Goal: Transaction & Acquisition: Purchase product/service

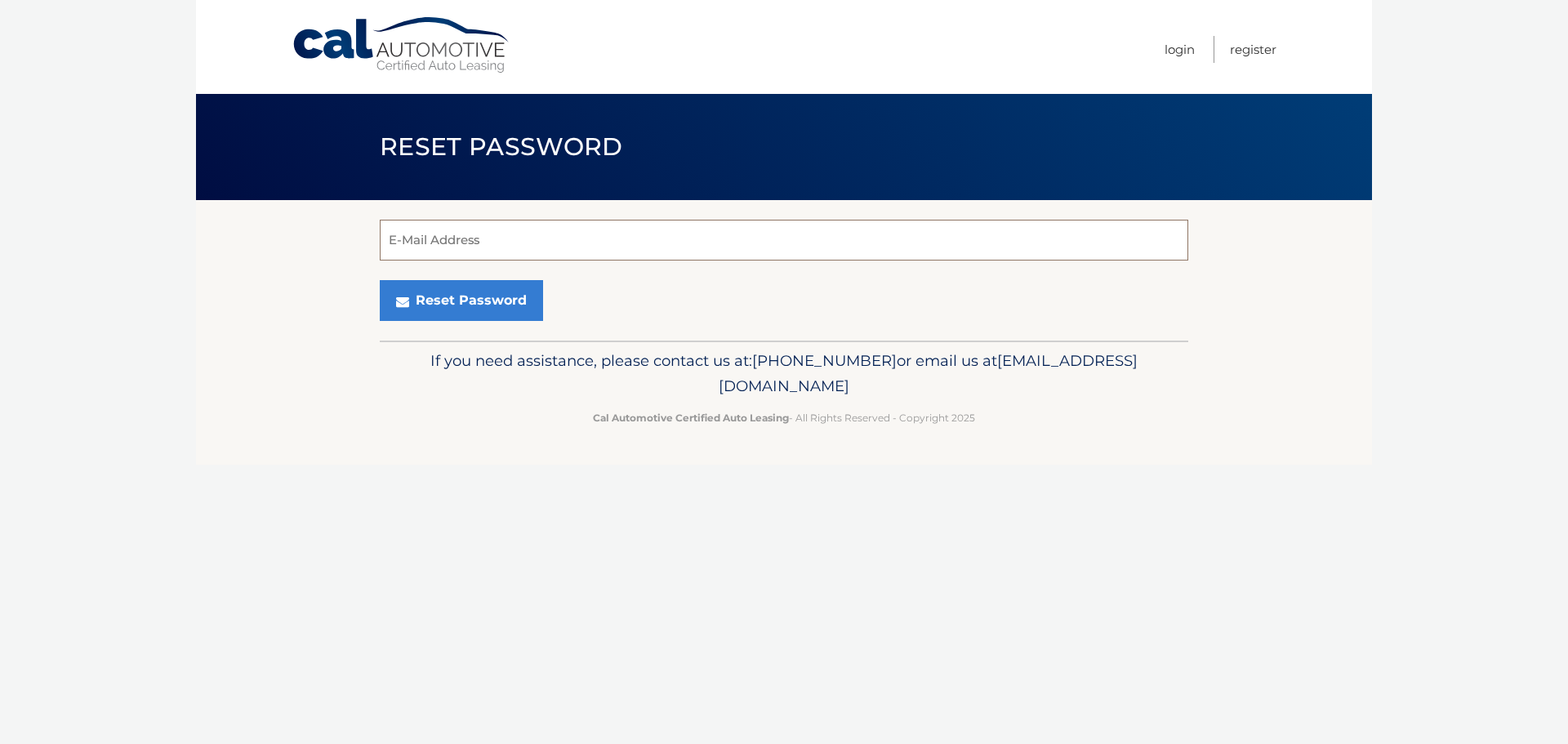
click at [708, 251] on input "E-Mail Address" at bounding box center [784, 240] width 809 height 41
type input "ashleymarie876@gmail.com"
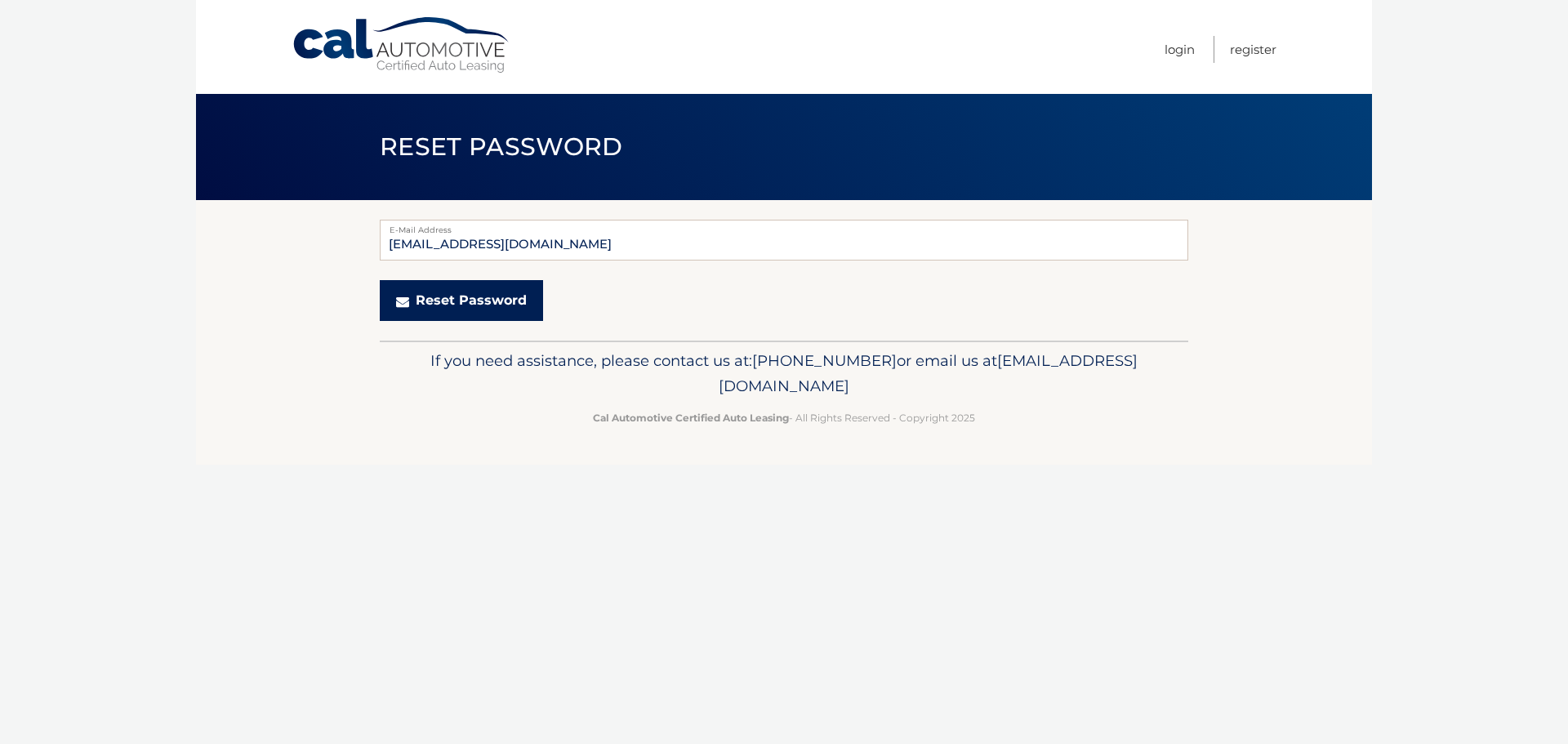
click at [463, 294] on button "Reset Password" at bounding box center [462, 300] width 163 height 41
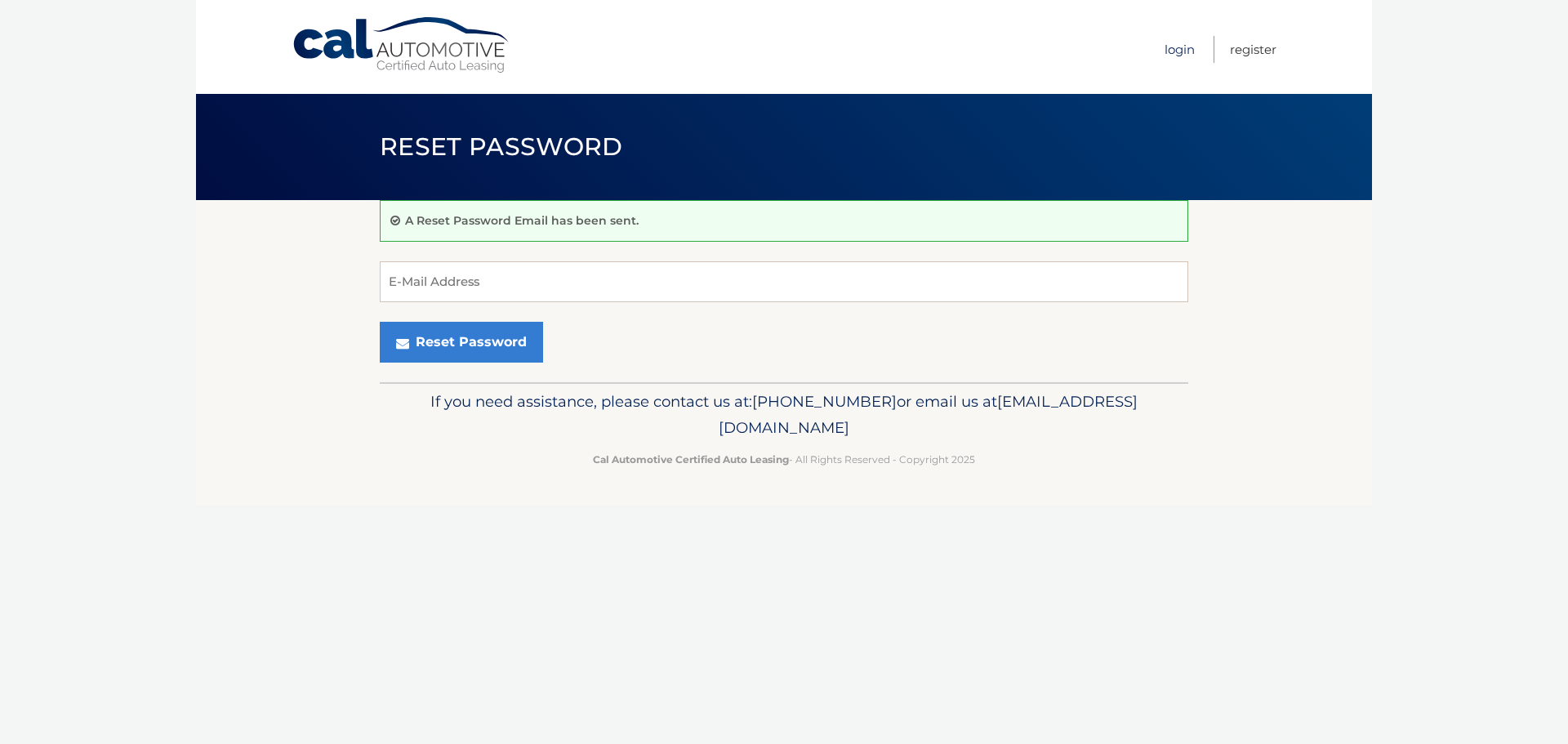
click at [1185, 50] on link "Login" at bounding box center [1180, 49] width 30 height 27
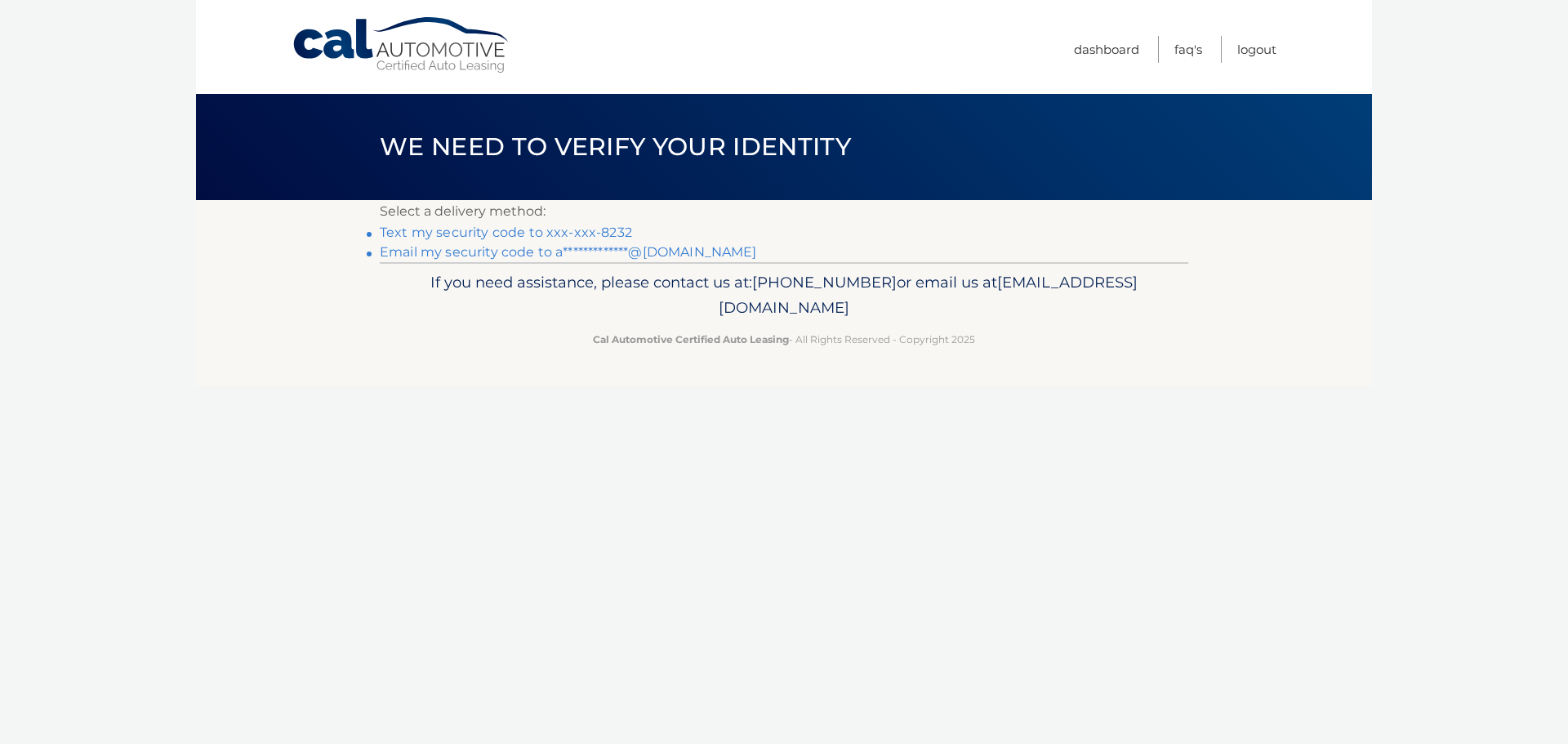
drag, startPoint x: 628, startPoint y: 232, endPoint x: 620, endPoint y: 231, distance: 8.1
click at [624, 232] on li "Text my security code to xxx-xxx-8232" at bounding box center [784, 233] width 809 height 20
click at [612, 229] on link "Text my security code to xxx-xxx-8232" at bounding box center [506, 232] width 252 height 15
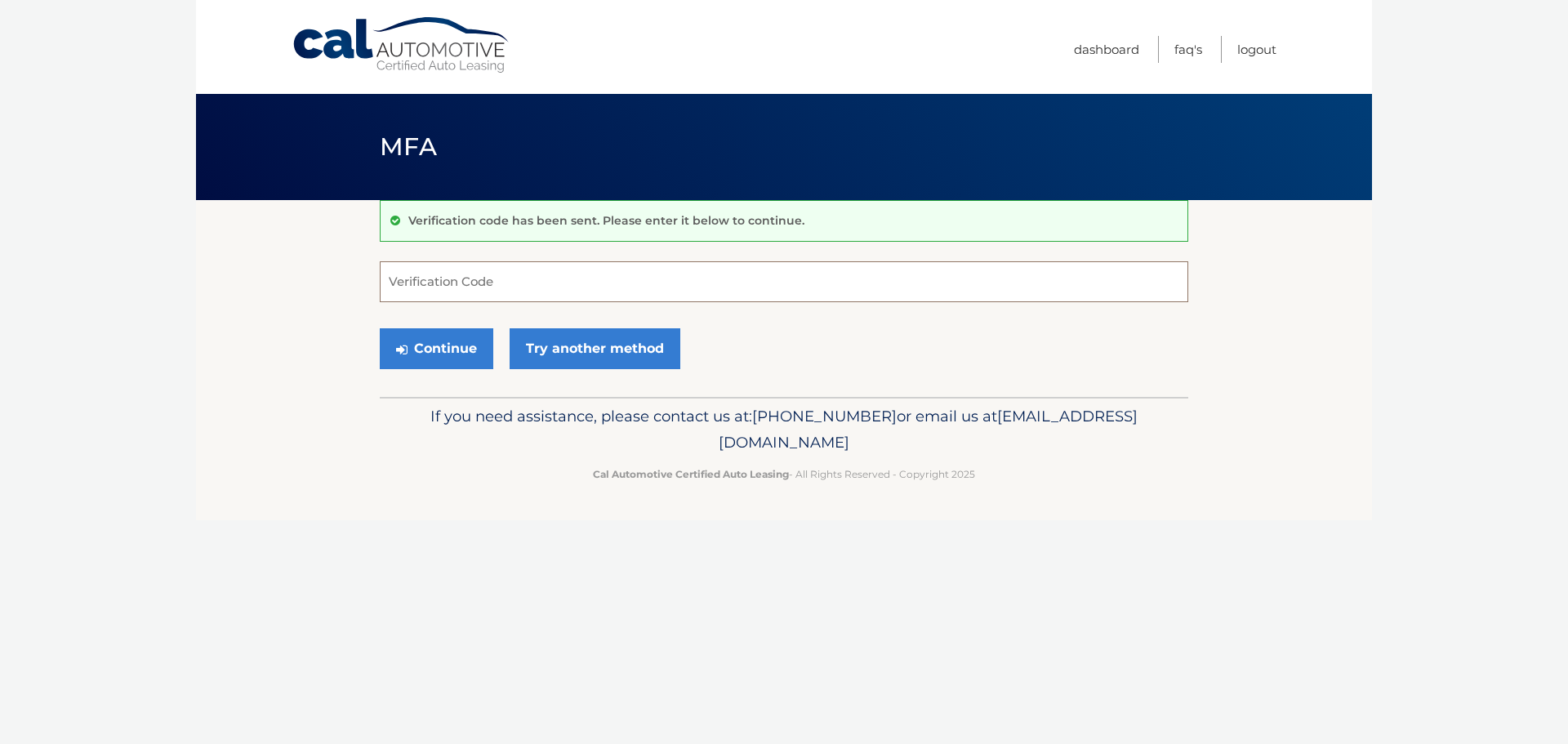
click at [568, 288] on input "Verification Code" at bounding box center [784, 282] width 809 height 41
type input "505329"
click at [466, 344] on button "Continue" at bounding box center [437, 349] width 114 height 41
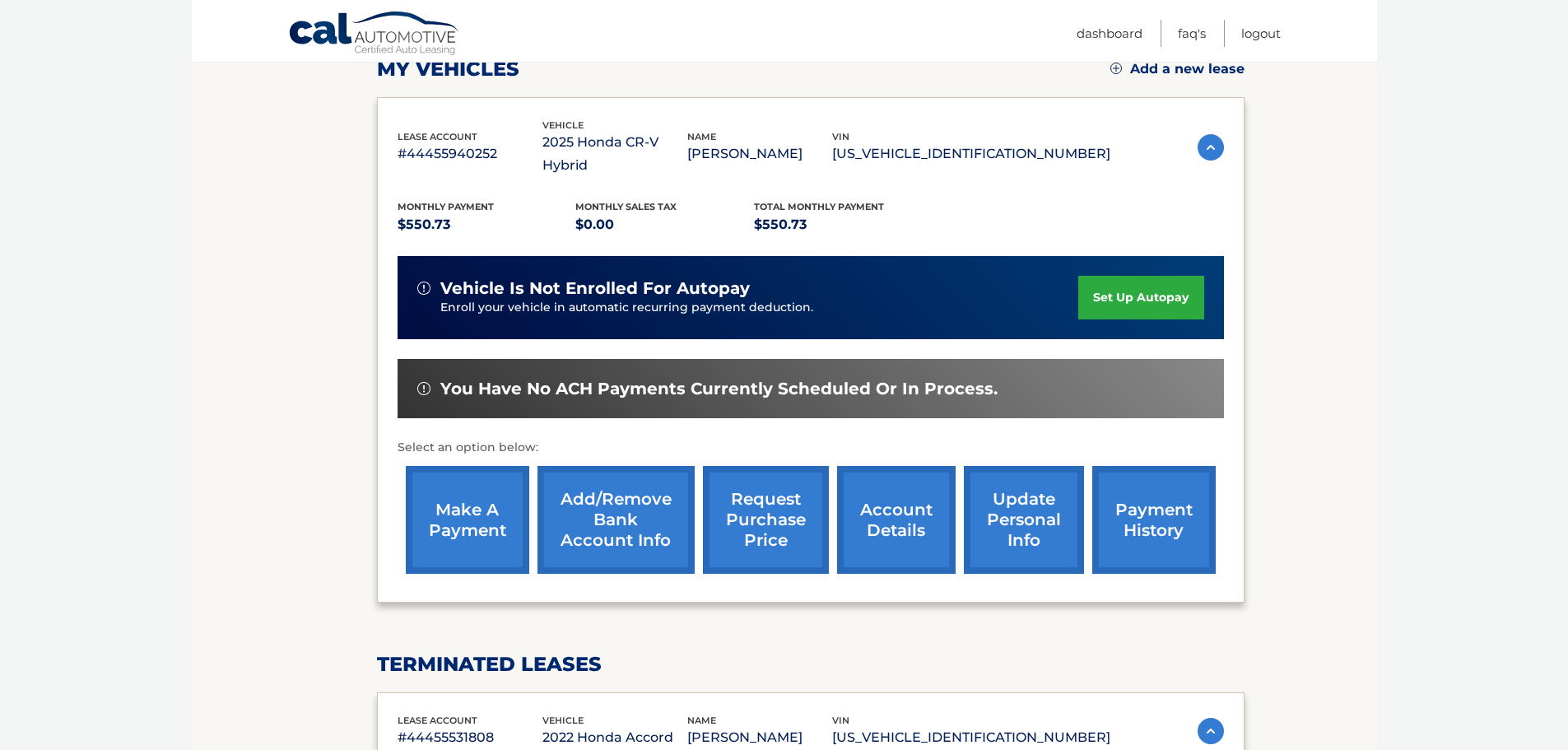
scroll to position [247, 0]
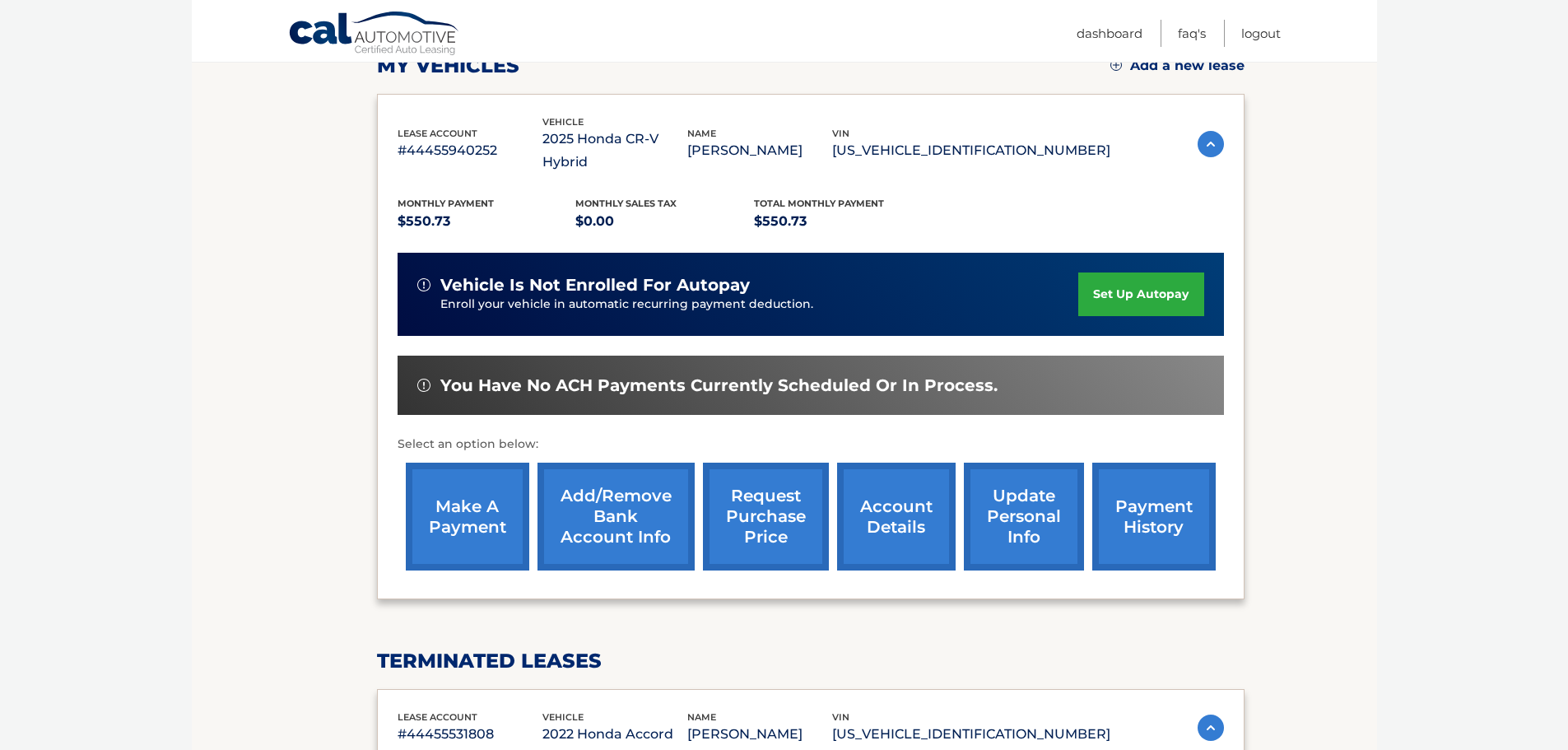
click at [457, 496] on link "make a payment" at bounding box center [467, 516] width 124 height 108
click at [1219, 715] on img at bounding box center [1210, 727] width 26 height 26
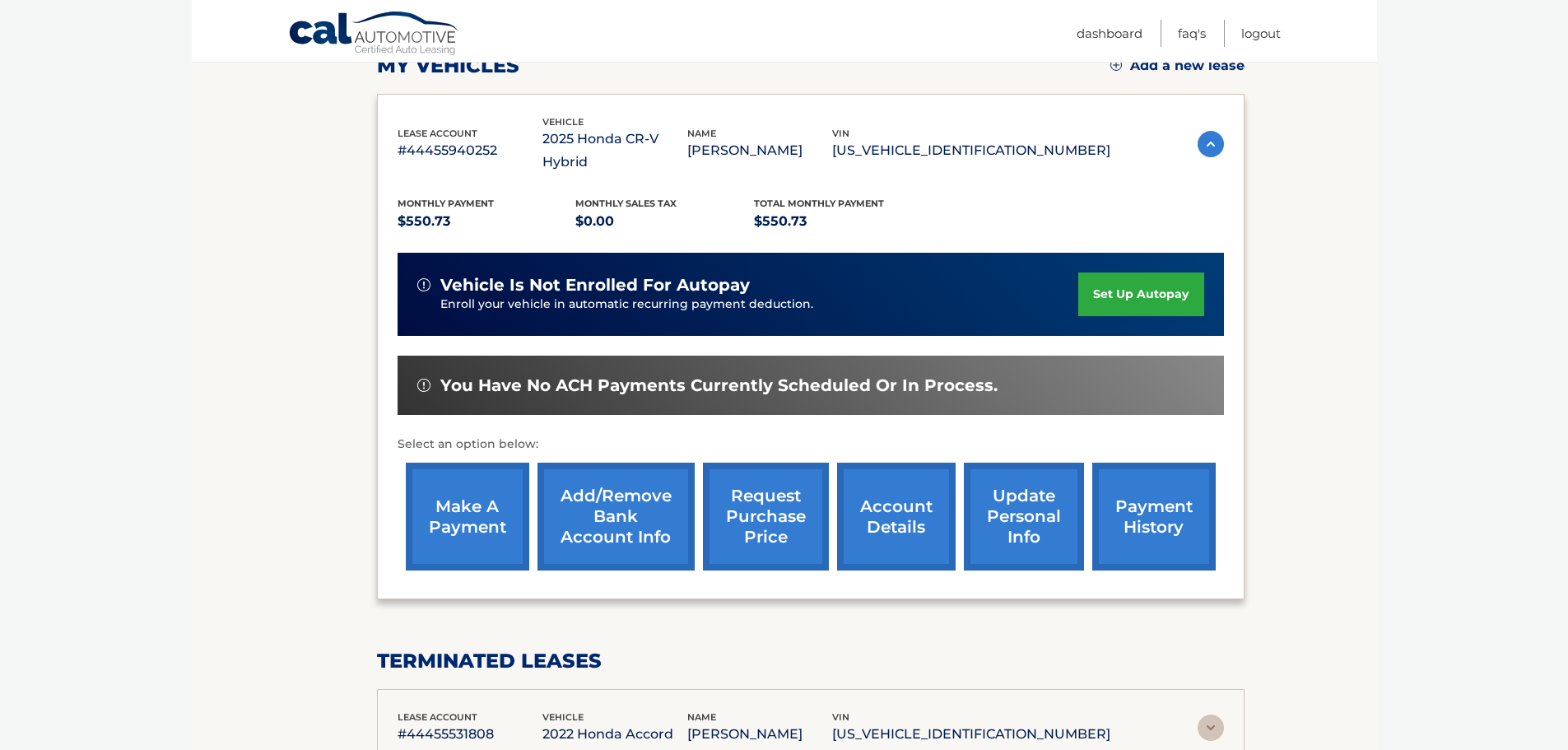
click at [1216, 715] on img at bounding box center [1210, 727] width 26 height 26
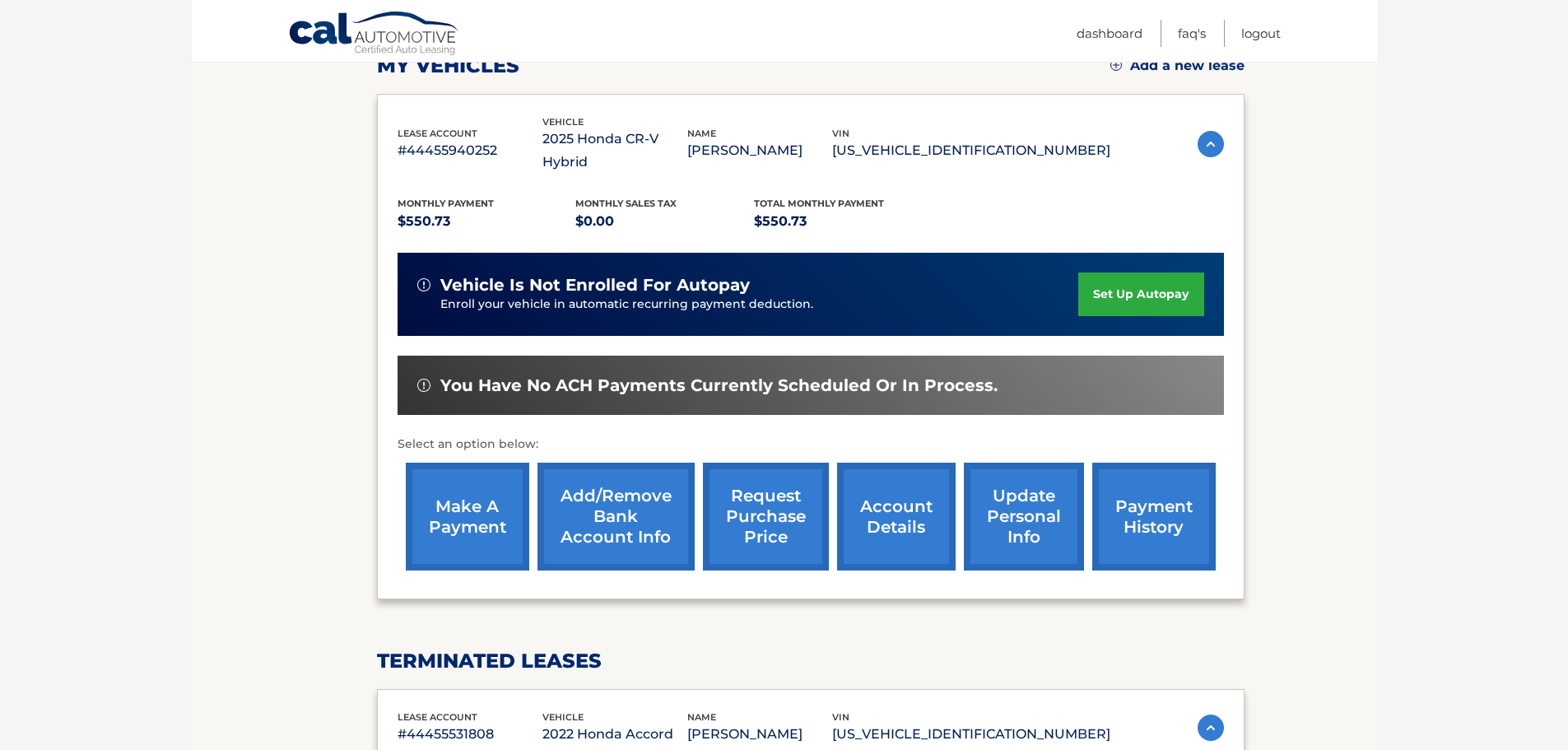
click at [434, 463] on link "make a payment" at bounding box center [467, 516] width 124 height 108
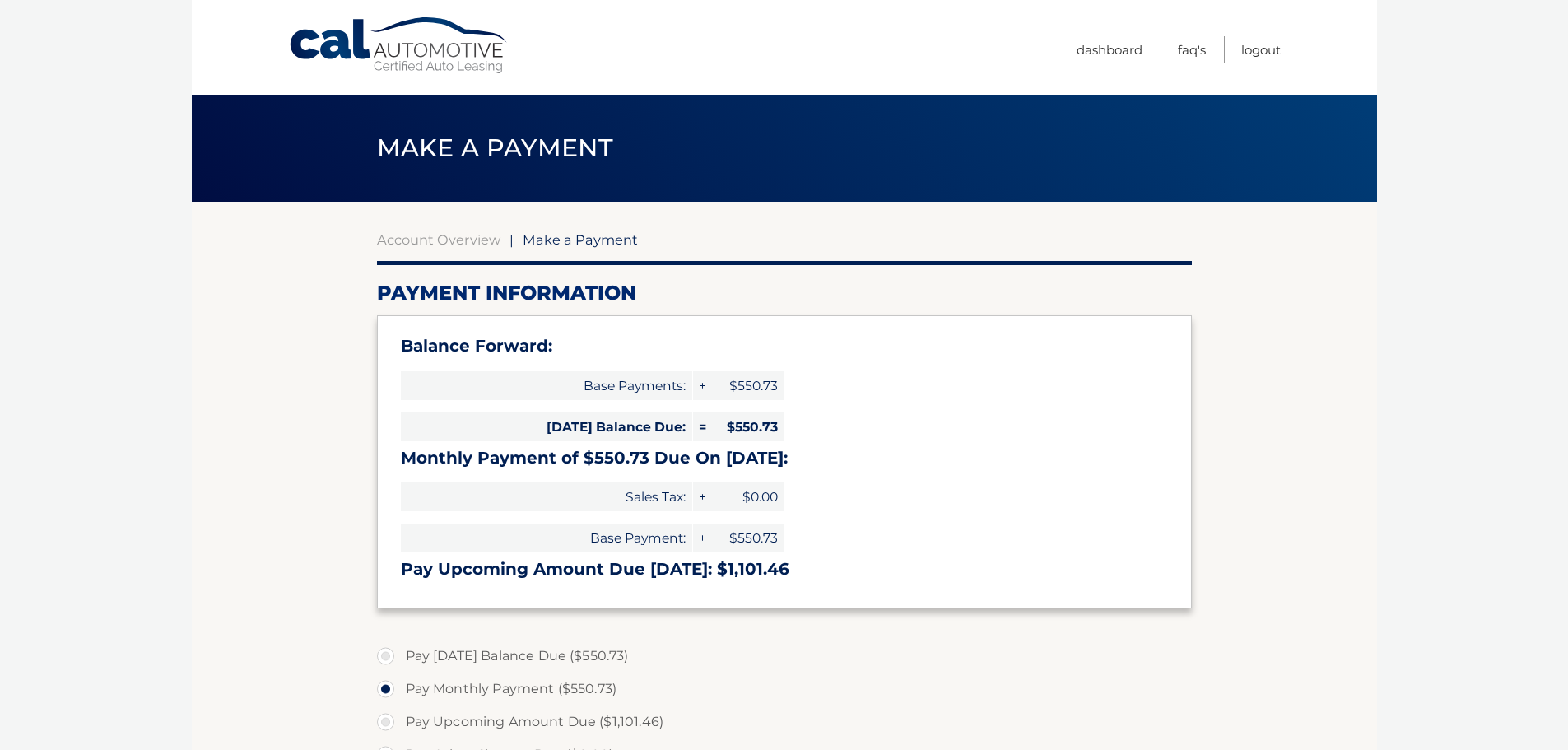
select select "NjVmMjc2YTgtMTYyOS00NWQxLTkwZTgtYWJkYjUzYzJjYjhm"
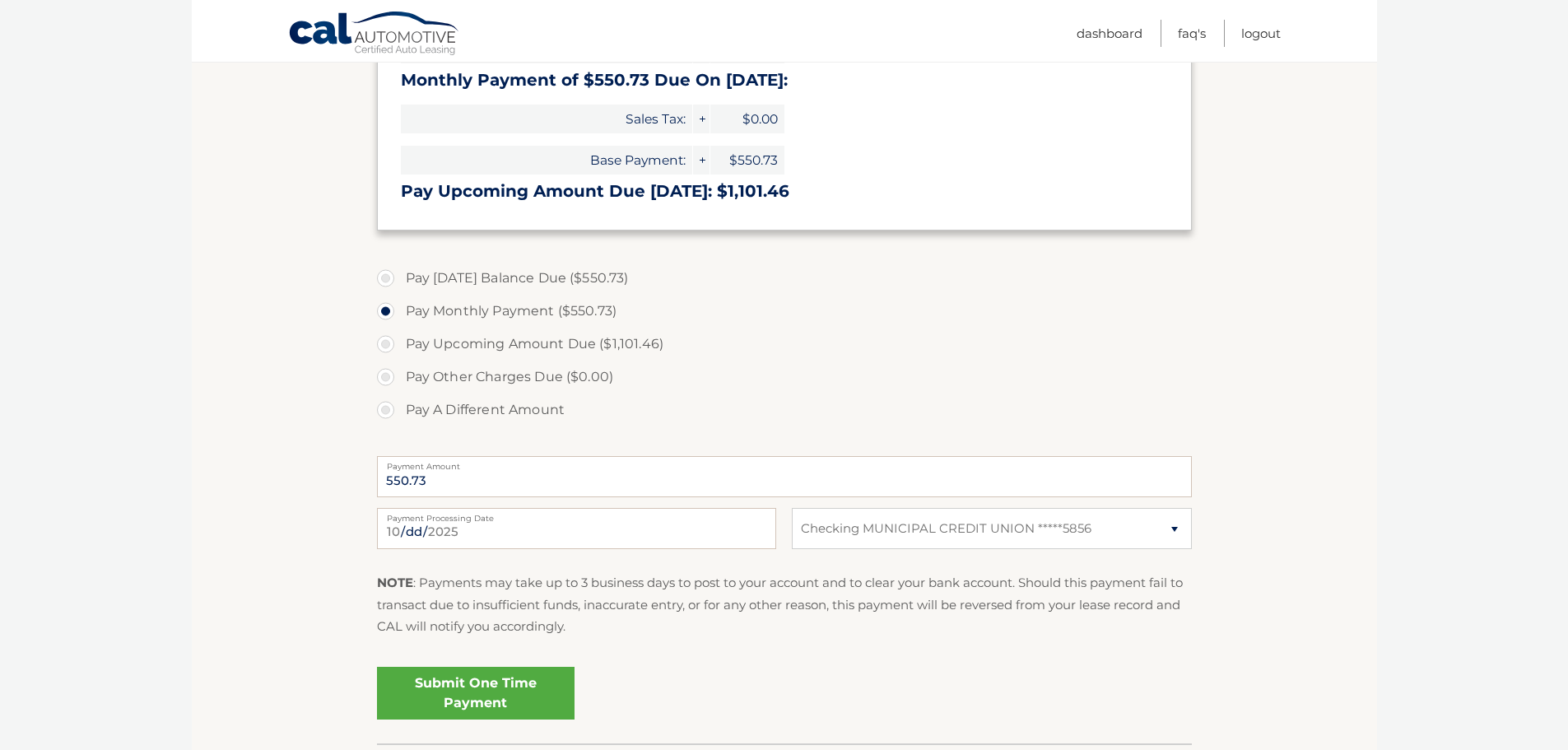
scroll to position [411, 0]
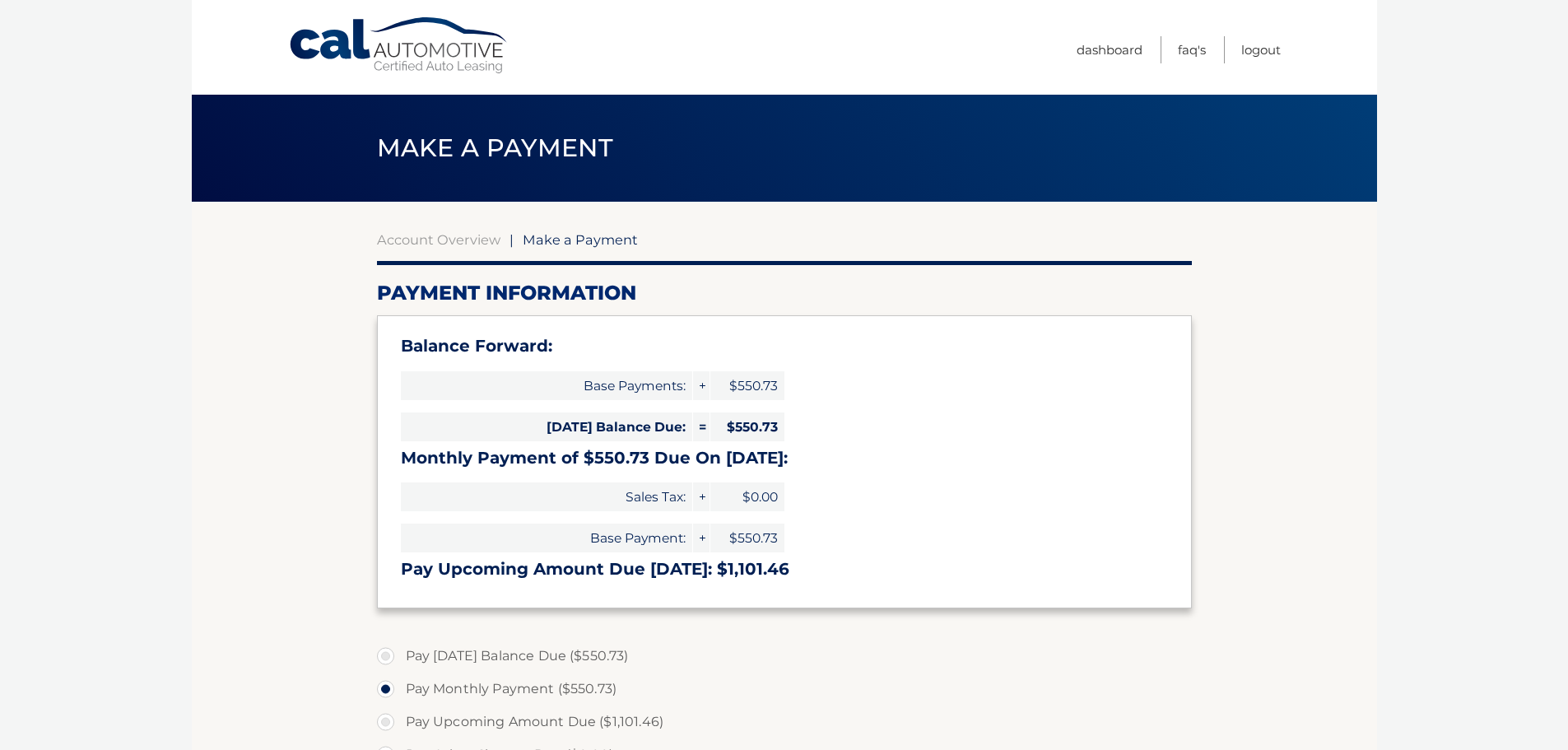
select select "NjVmMjc2YTgtMTYyOS00NWQxLTkwZTgtYWJkYjUzYzJjYjhm"
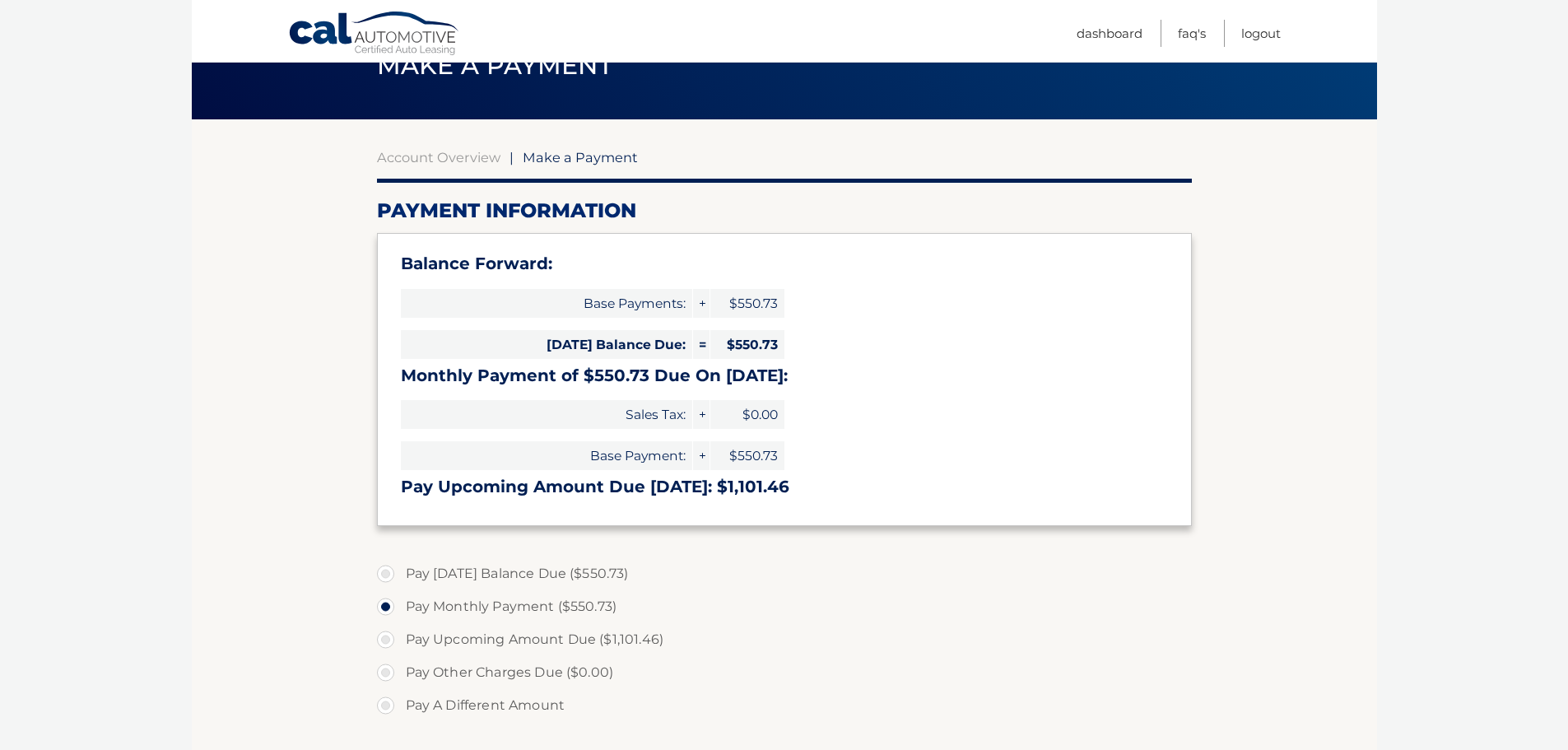
click at [388, 577] on label "Pay Today's Balance Due ($550.73)" at bounding box center [784, 574] width 815 height 33
click at [388, 577] on input "Pay Today's Balance Due ($550.73)" at bounding box center [392, 570] width 16 height 26
radio input "true"
click at [390, 609] on label "Pay Monthly Payment ($550.73)" at bounding box center [784, 606] width 815 height 33
click at [390, 609] on input "Pay Monthly Payment ($550.73)" at bounding box center [392, 603] width 16 height 26
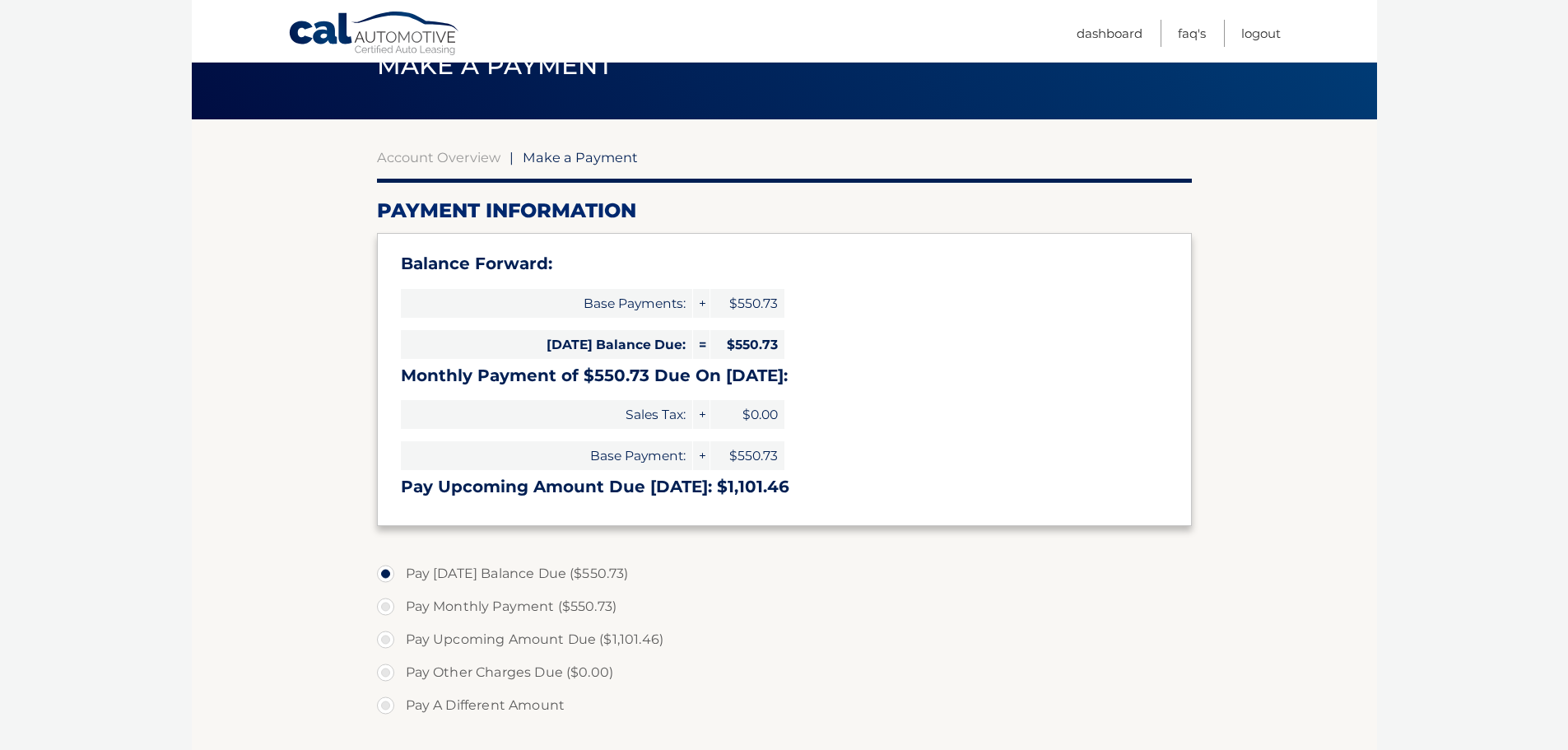
radio input "true"
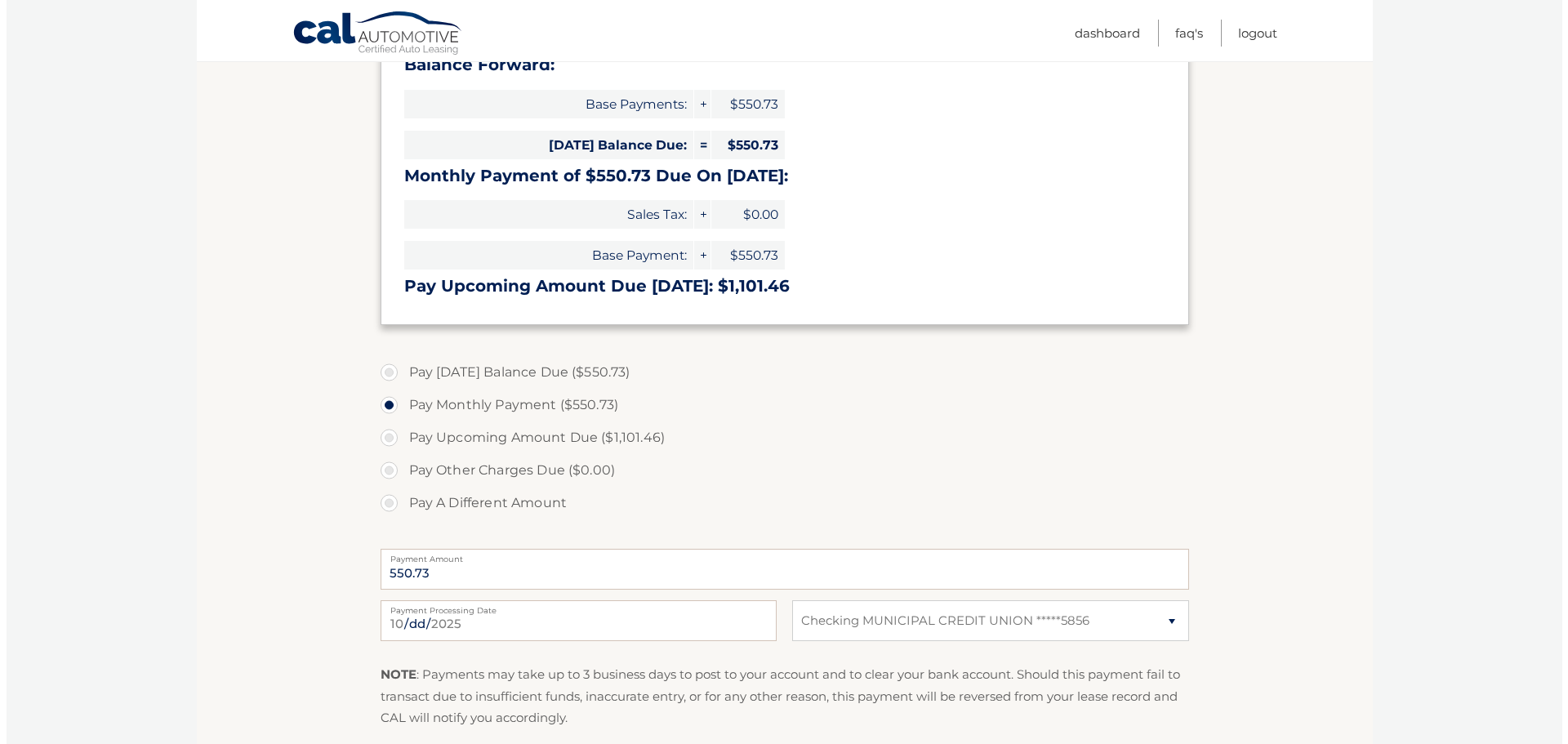
scroll to position [408, 0]
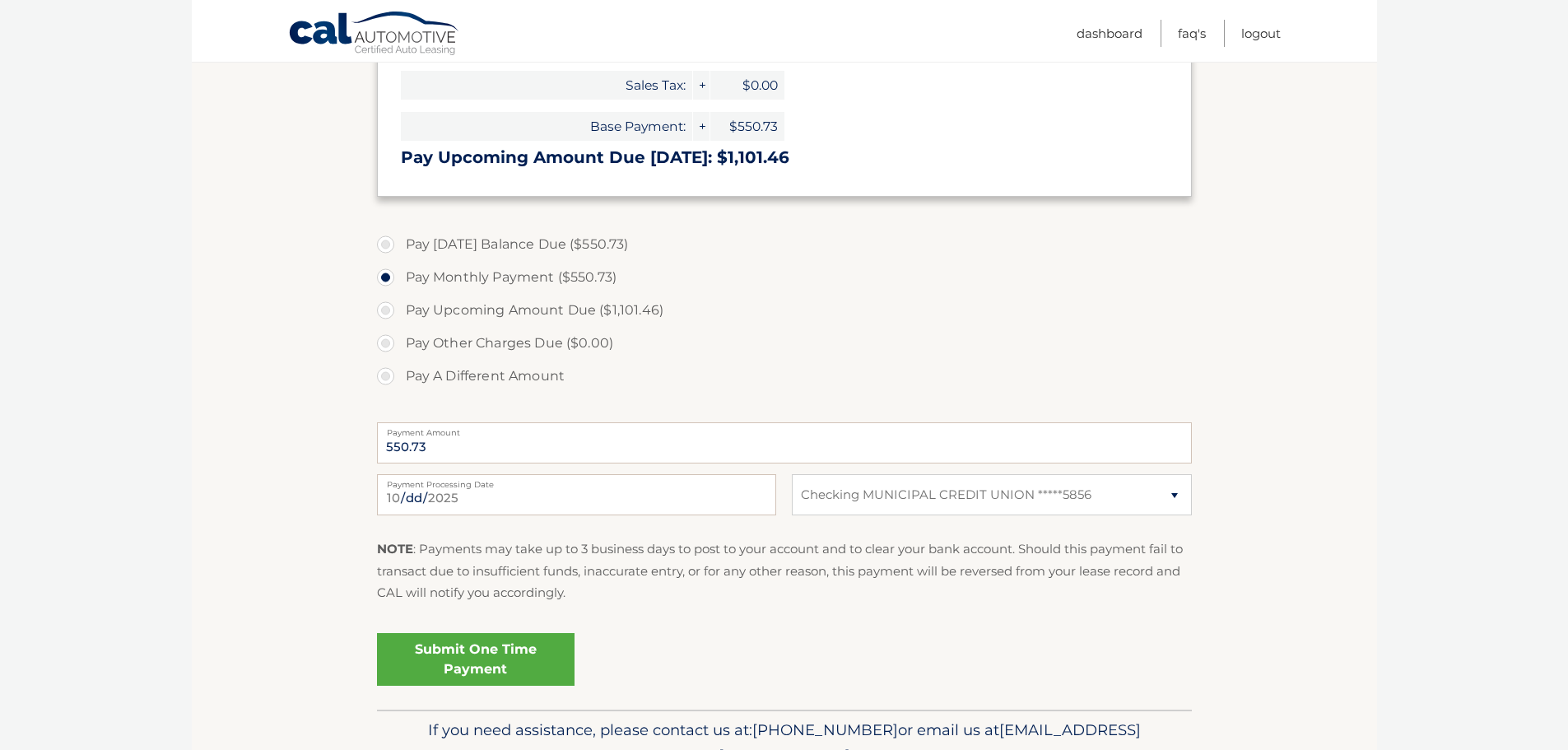
click at [385, 378] on label "Pay A Different Amount" at bounding box center [784, 376] width 815 height 33
click at [385, 378] on input "Pay A Different Amount" at bounding box center [392, 372] width 16 height 26
radio input "true"
click at [392, 344] on label "Pay Other Charges Due ($0.00)" at bounding box center [784, 343] width 815 height 33
click at [385, 236] on label "Pay Today's Balance Due ($550.73)" at bounding box center [784, 244] width 815 height 33
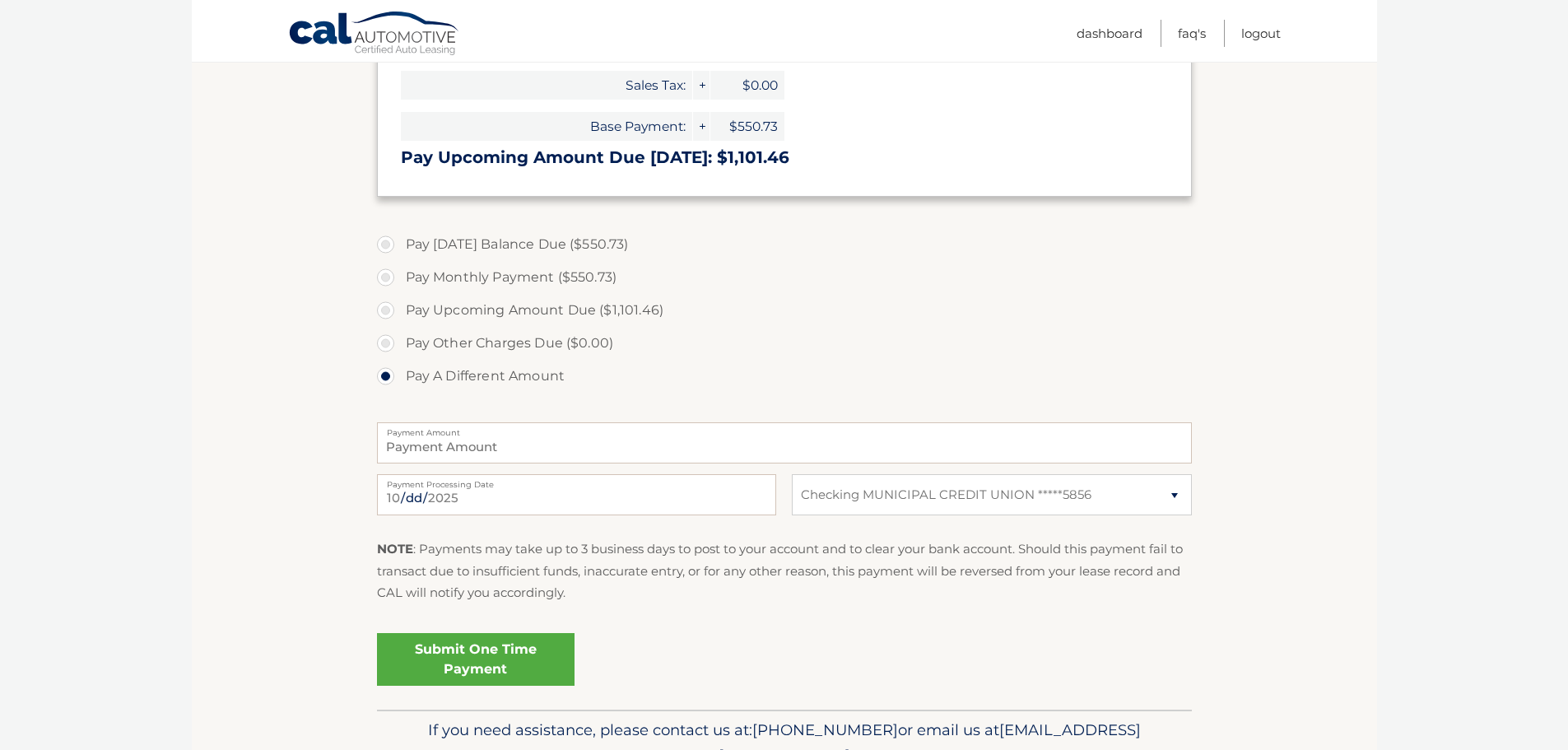
click at [385, 236] on input "Pay Today's Balance Due ($550.73)" at bounding box center [392, 240] width 16 height 26
radio input "true"
type input "550.73"
click at [387, 276] on label "Pay Monthly Payment ($550.73)" at bounding box center [784, 277] width 815 height 33
click at [387, 276] on input "Pay Monthly Payment ($550.73)" at bounding box center [392, 274] width 16 height 26
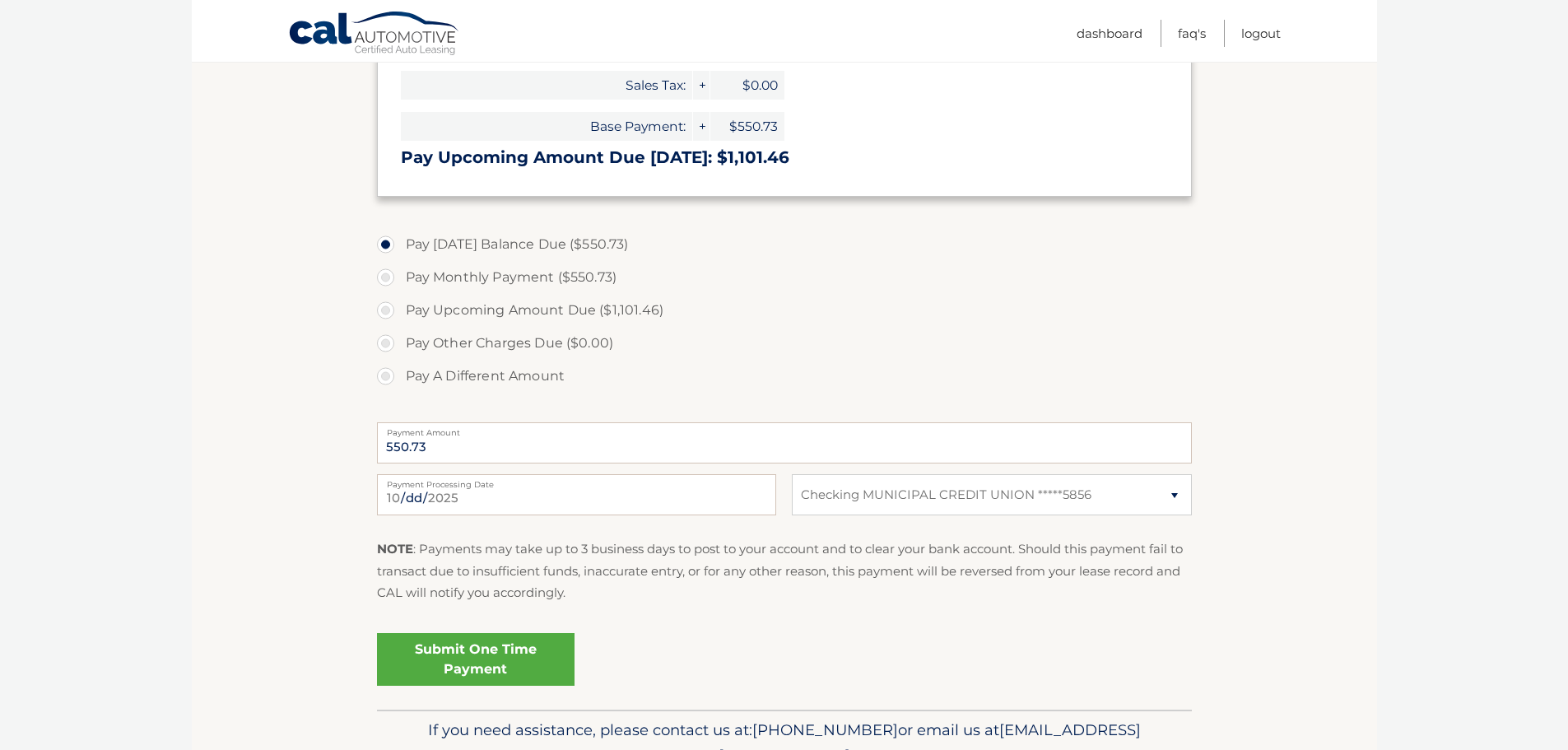
radio input "true"
click at [509, 674] on link "Submit One Time Payment" at bounding box center [475, 660] width 198 height 52
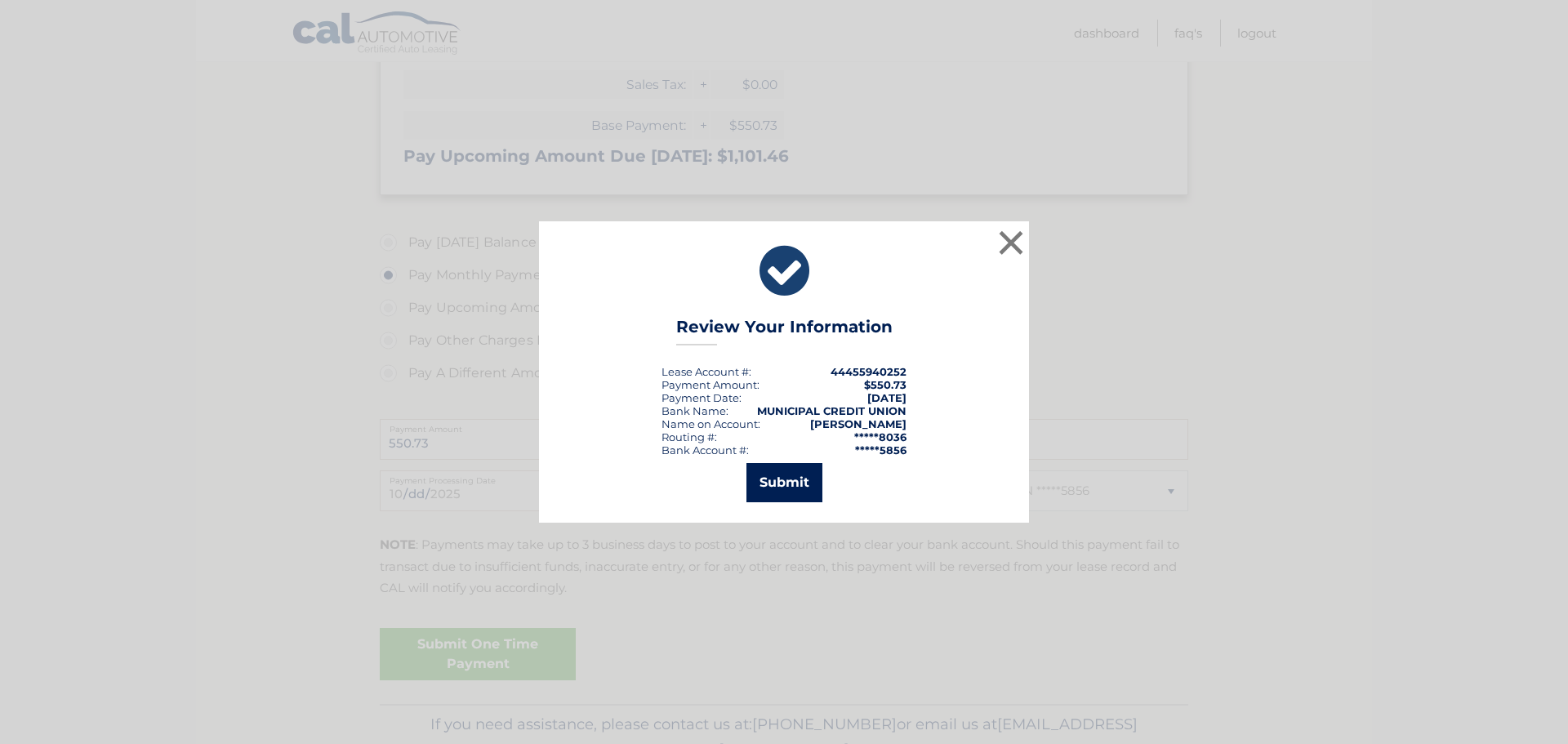
click at [799, 483] on button "Submit" at bounding box center [784, 483] width 76 height 39
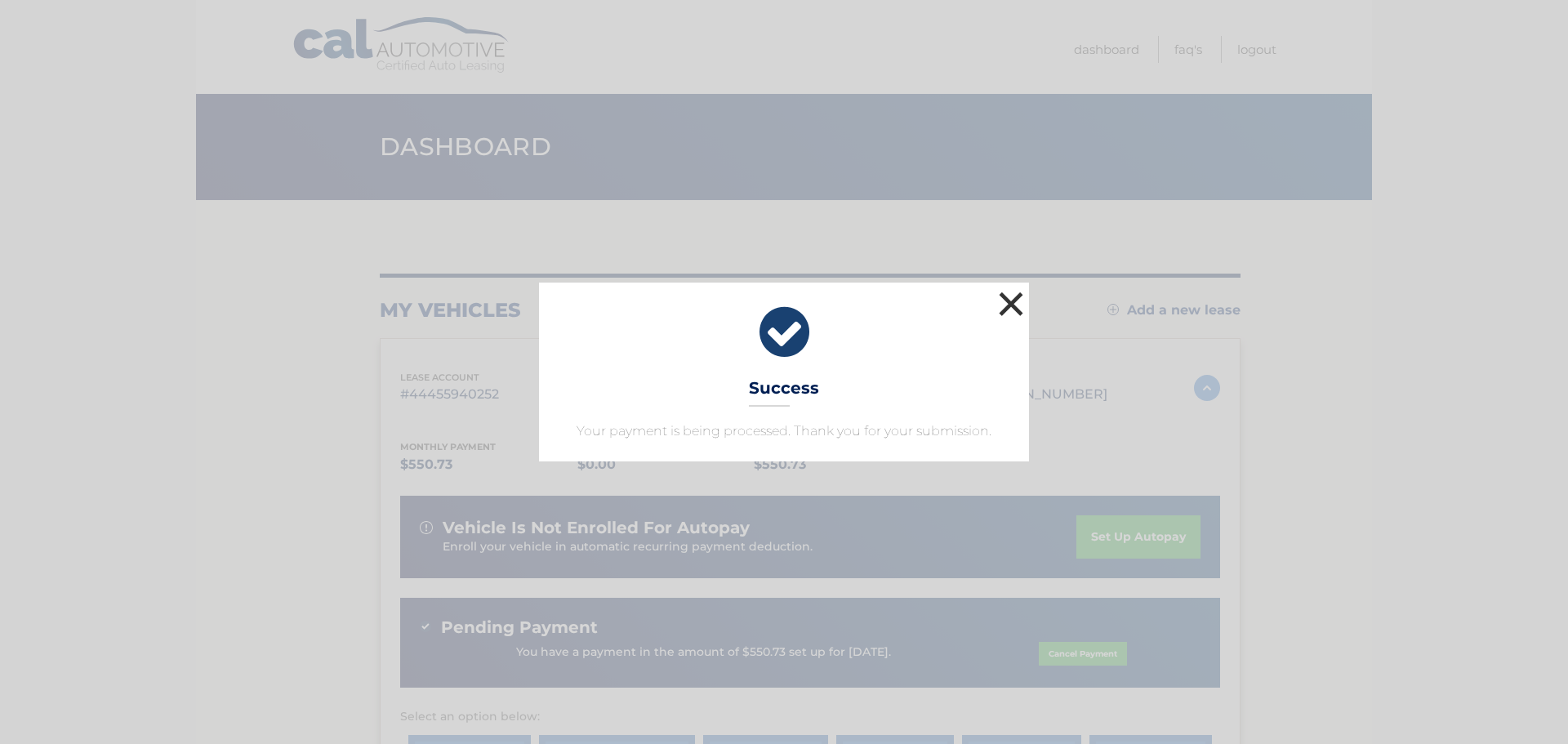
click at [1006, 307] on button "×" at bounding box center [1011, 304] width 32 height 32
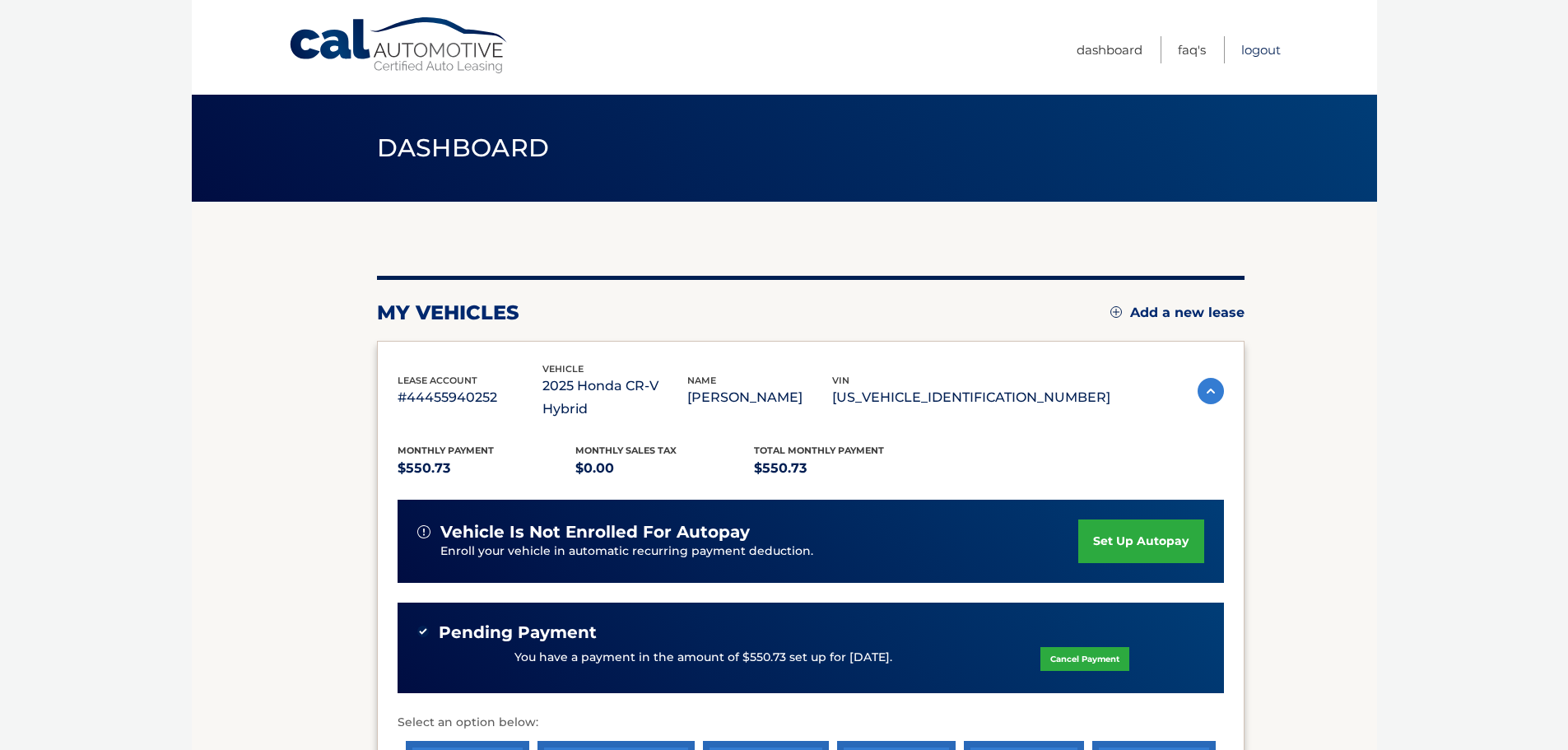
click at [1244, 52] on link "Logout" at bounding box center [1262, 50] width 40 height 27
